Goal: Find specific page/section: Find specific page/section

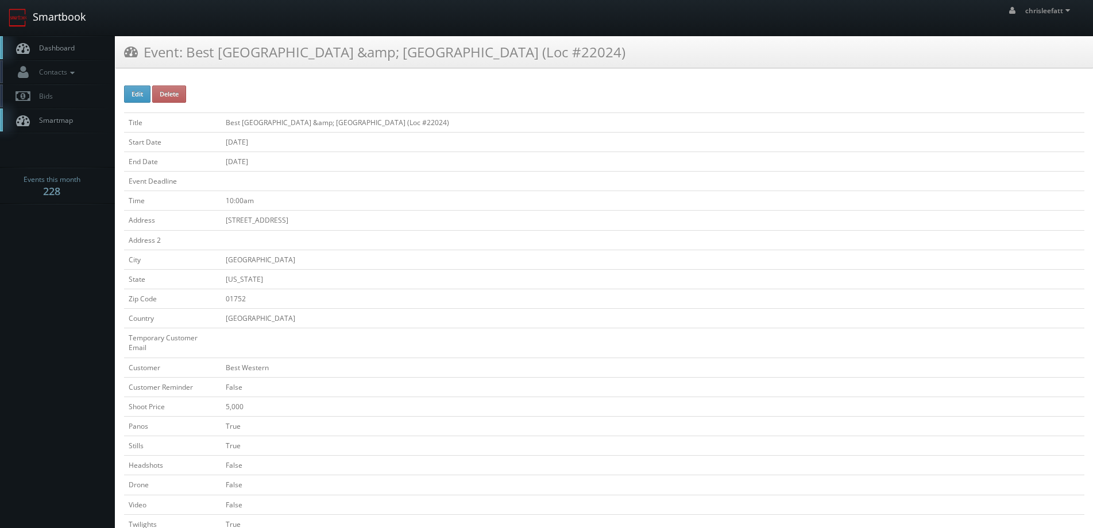
click at [57, 10] on link "Smartbook" at bounding box center [47, 18] width 94 height 36
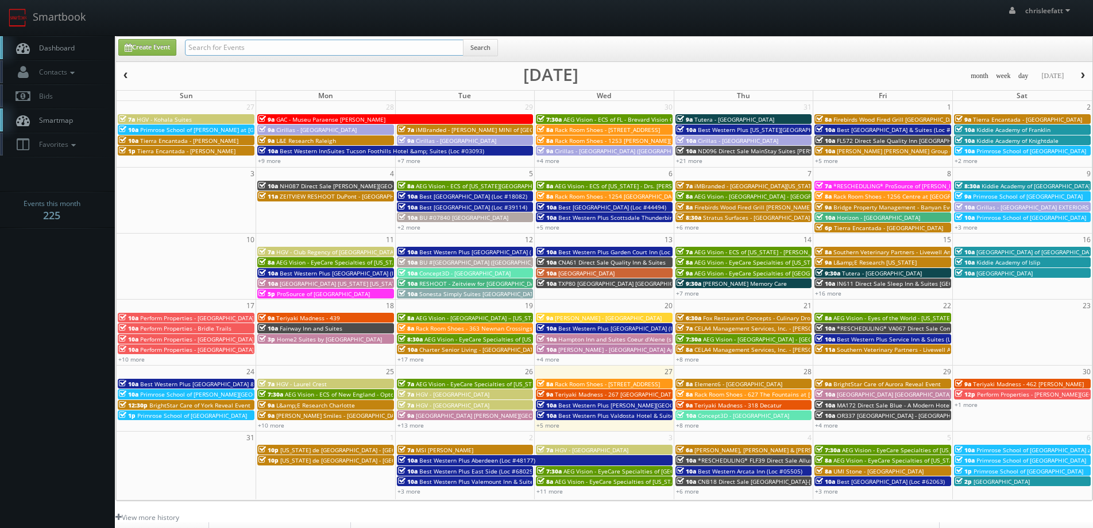
click at [361, 49] on input "text" at bounding box center [324, 48] width 279 height 16
type input "canyon creek plaza"
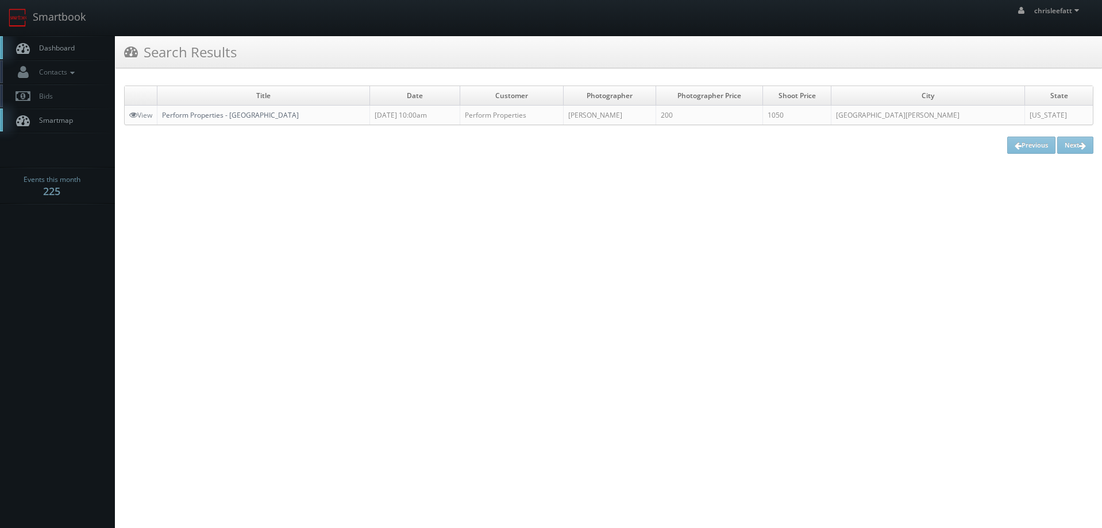
click at [283, 113] on link "Perform Properties - [GEOGRAPHIC_DATA]" at bounding box center [230, 115] width 137 height 10
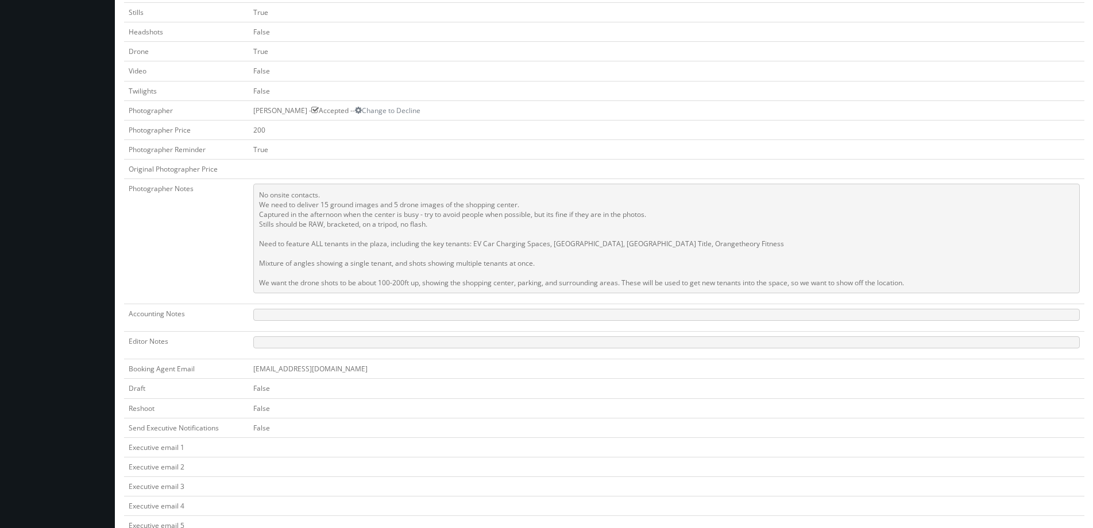
scroll to position [230, 0]
